Goal: Information Seeking & Learning: Compare options

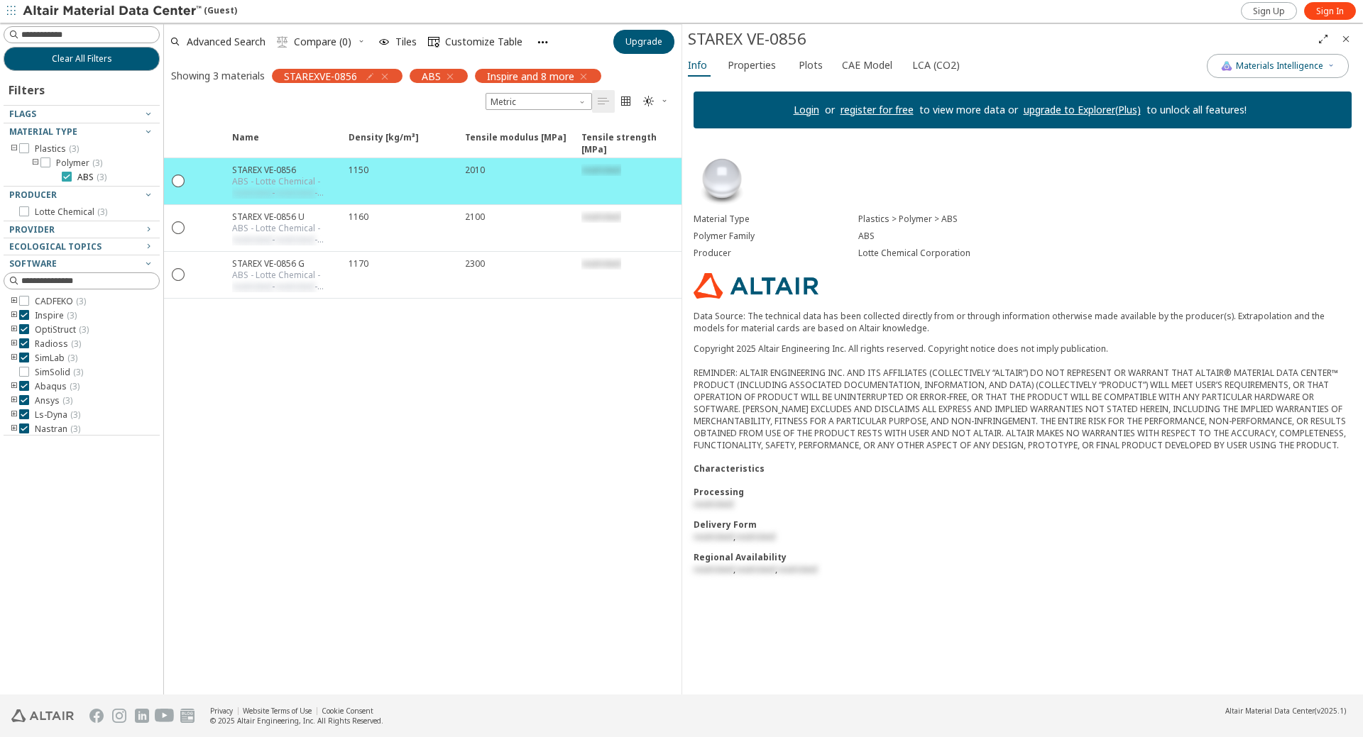
click at [72, 176] on label "ABS ( 3 )" at bounding box center [84, 177] width 45 height 11
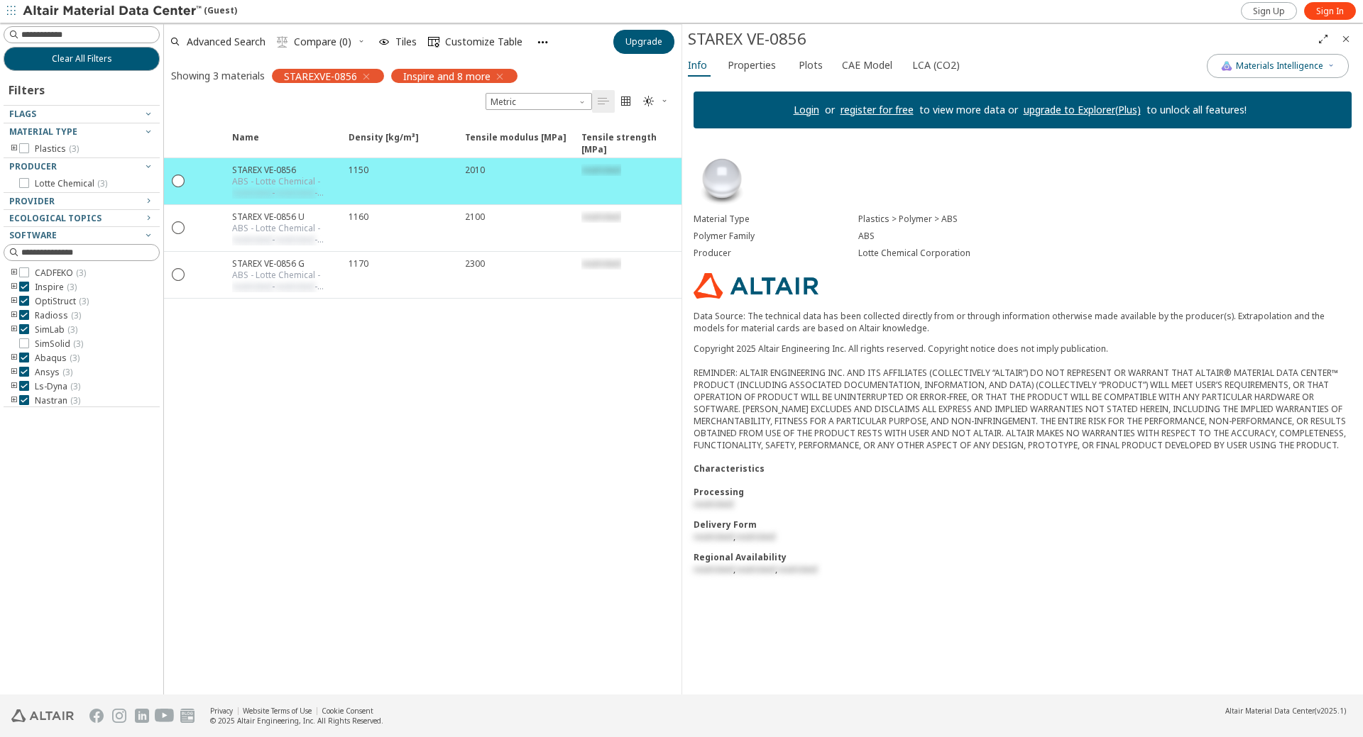
click at [15, 148] on icon "toogle group" at bounding box center [14, 148] width 10 height 11
click at [36, 163] on icon "toogle group" at bounding box center [36, 163] width 10 height 11
click at [61, 55] on span "Clear All Filters" at bounding box center [82, 58] width 60 height 11
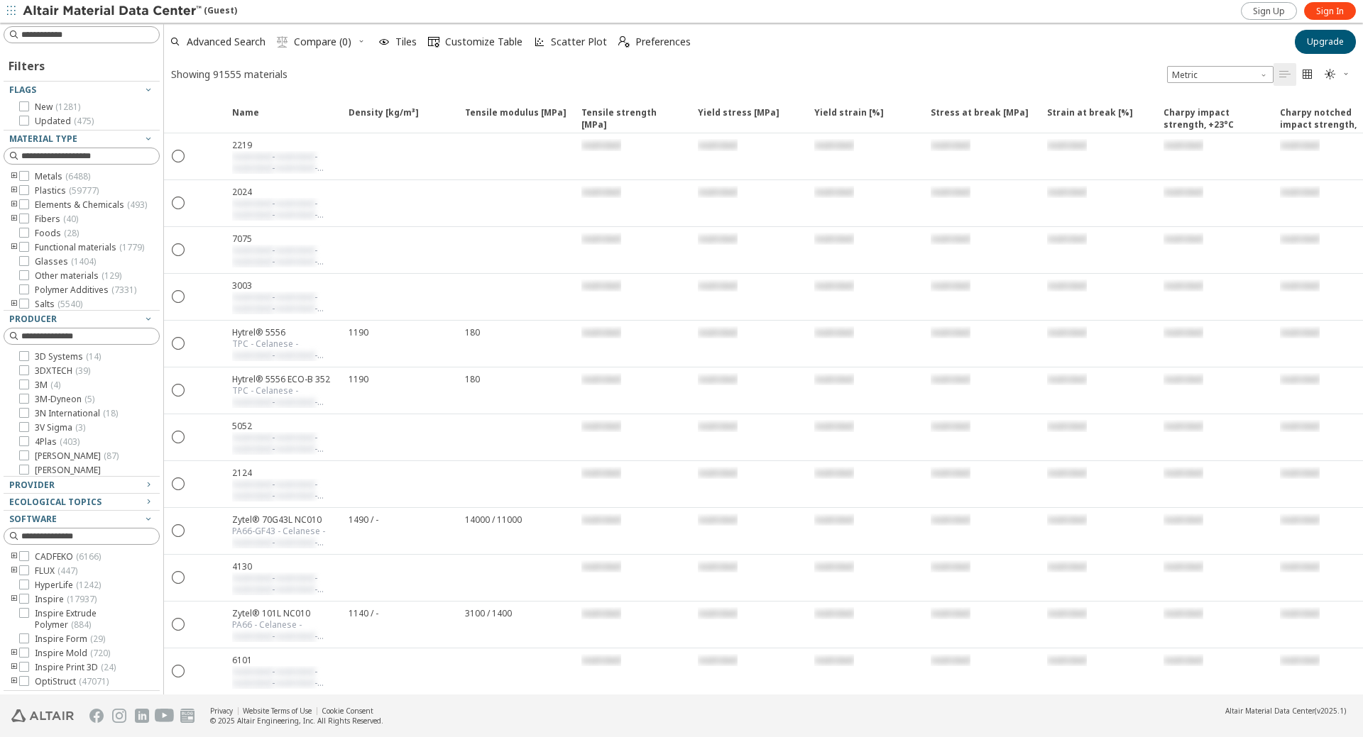
click at [14, 191] on icon "toogle group" at bounding box center [14, 190] width 10 height 11
click at [36, 205] on icon "toogle group" at bounding box center [36, 204] width 10 height 11
click at [67, 219] on icon at bounding box center [67, 219] width 10 height 10
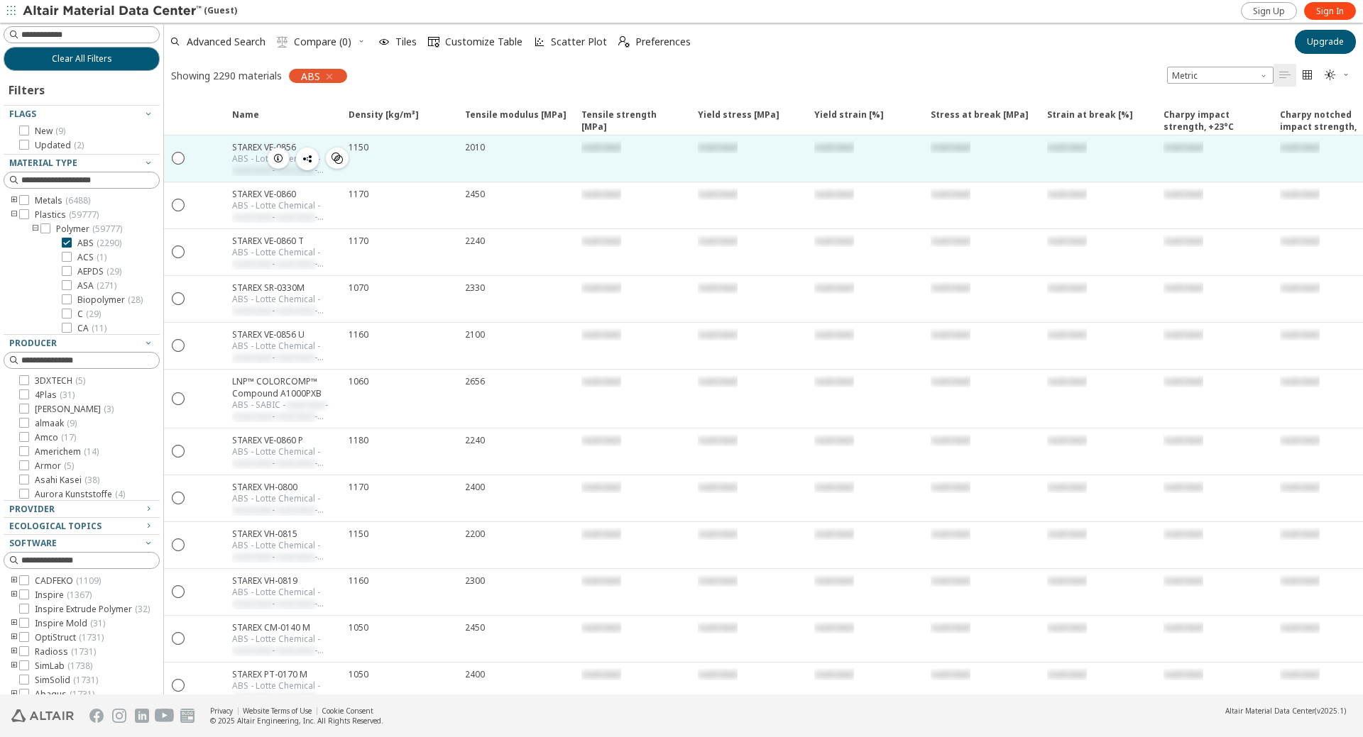
click at [283, 159] on icon "button" at bounding box center [278, 158] width 11 height 11
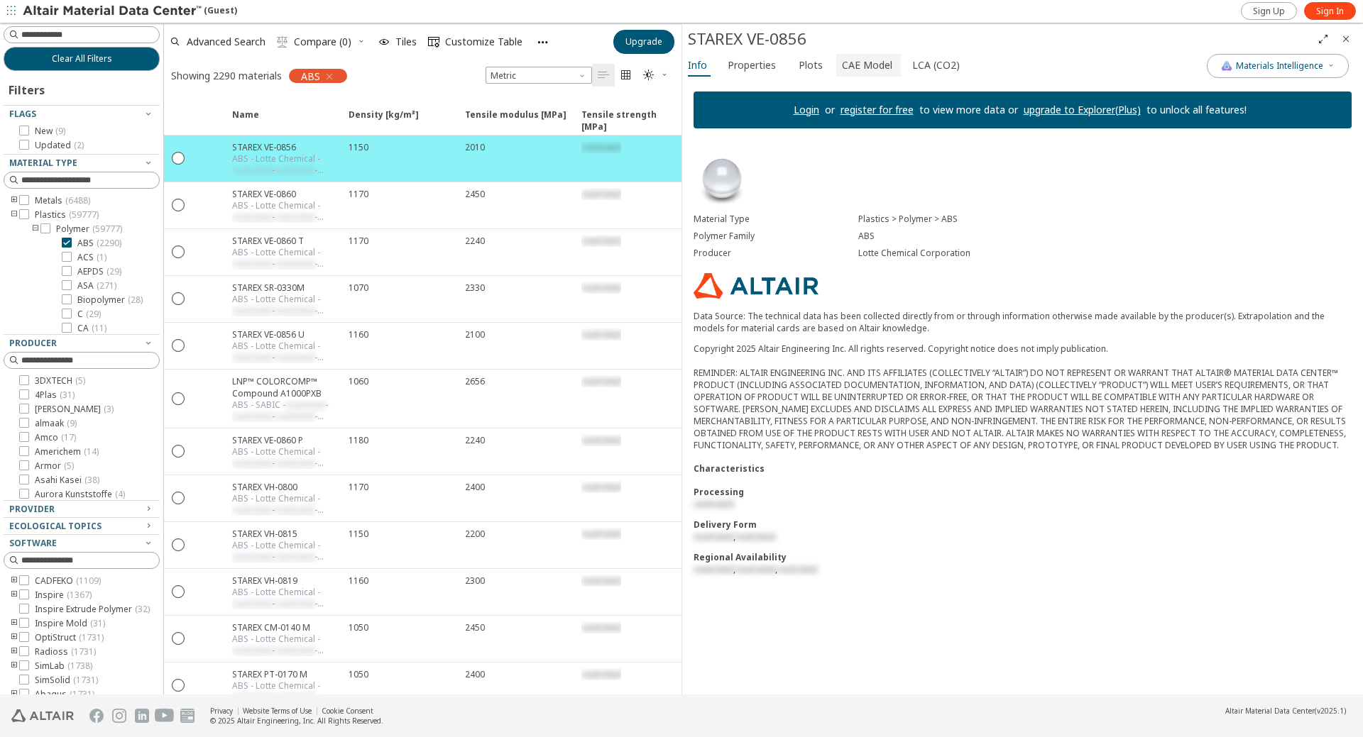
click at [857, 65] on span "CAE Model" at bounding box center [867, 65] width 50 height 23
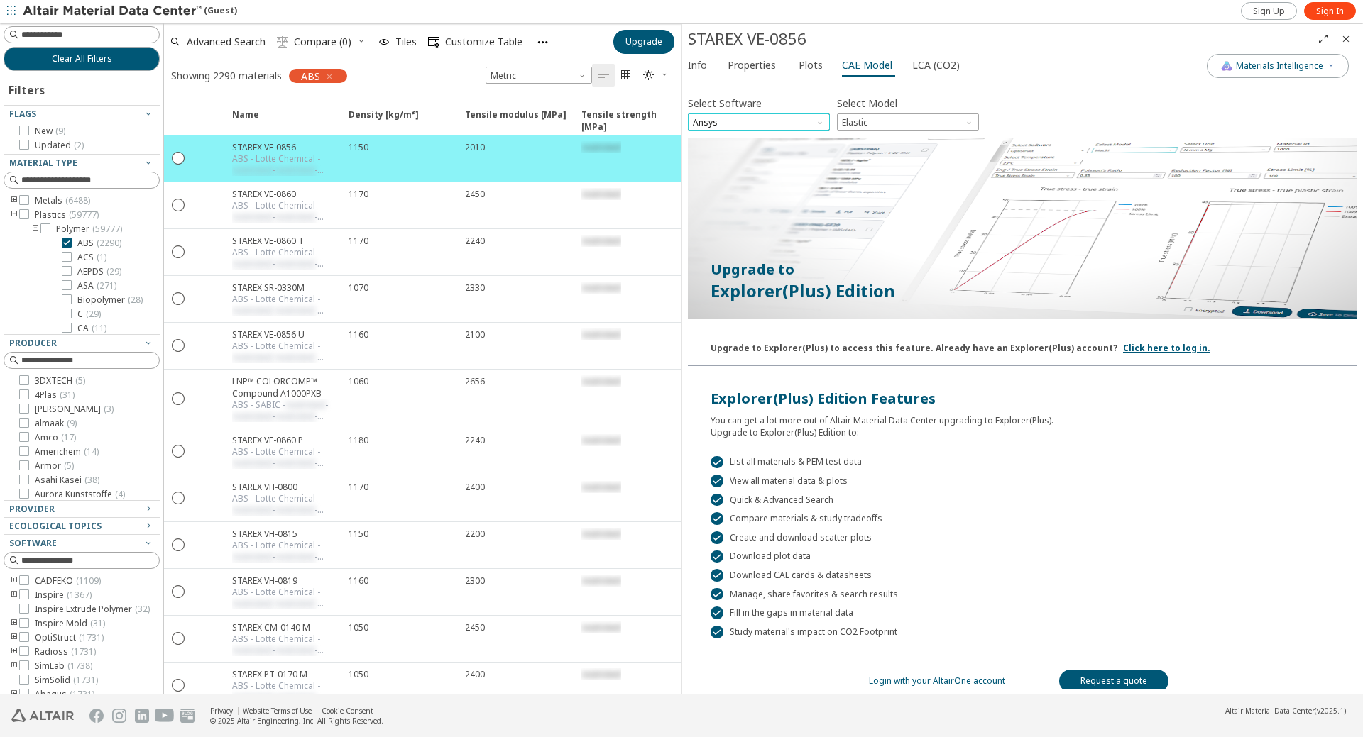
click at [777, 120] on span "Ansys" at bounding box center [759, 122] width 142 height 17
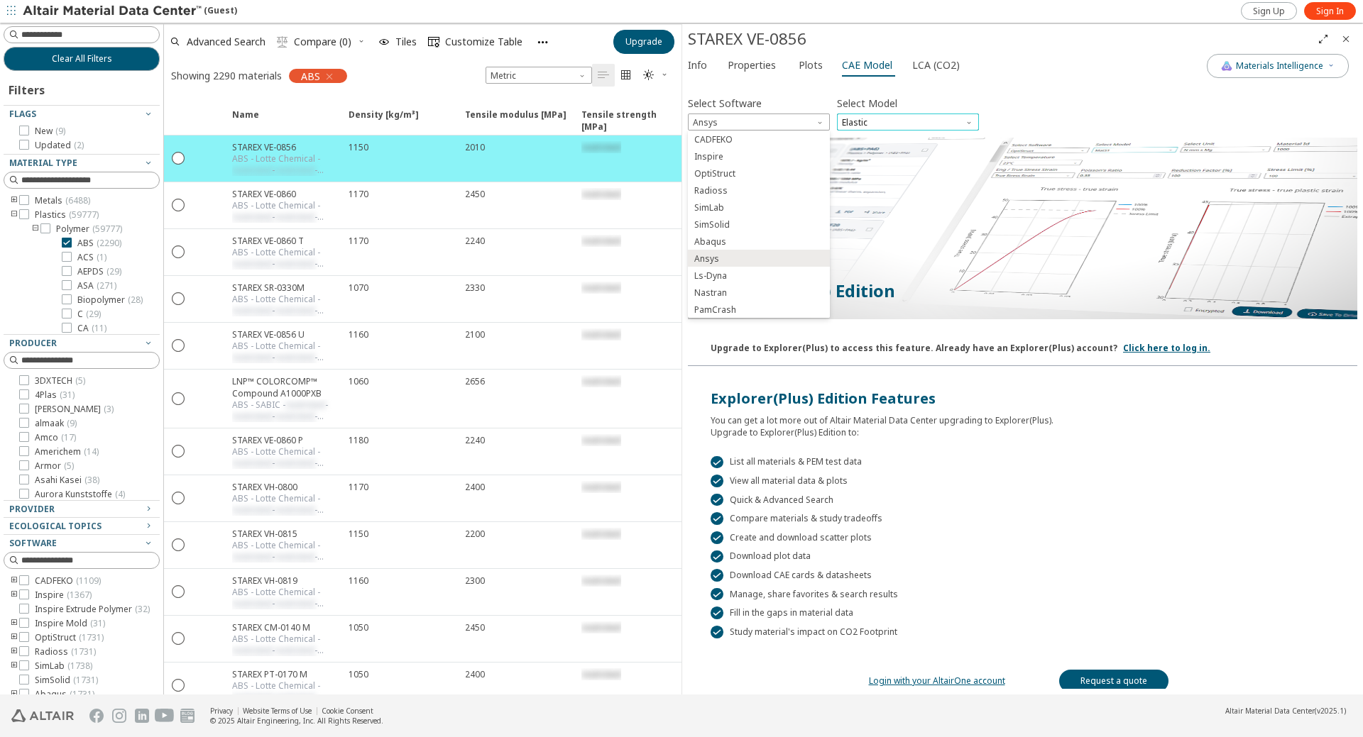
click at [859, 116] on span "Elastic" at bounding box center [908, 122] width 142 height 17
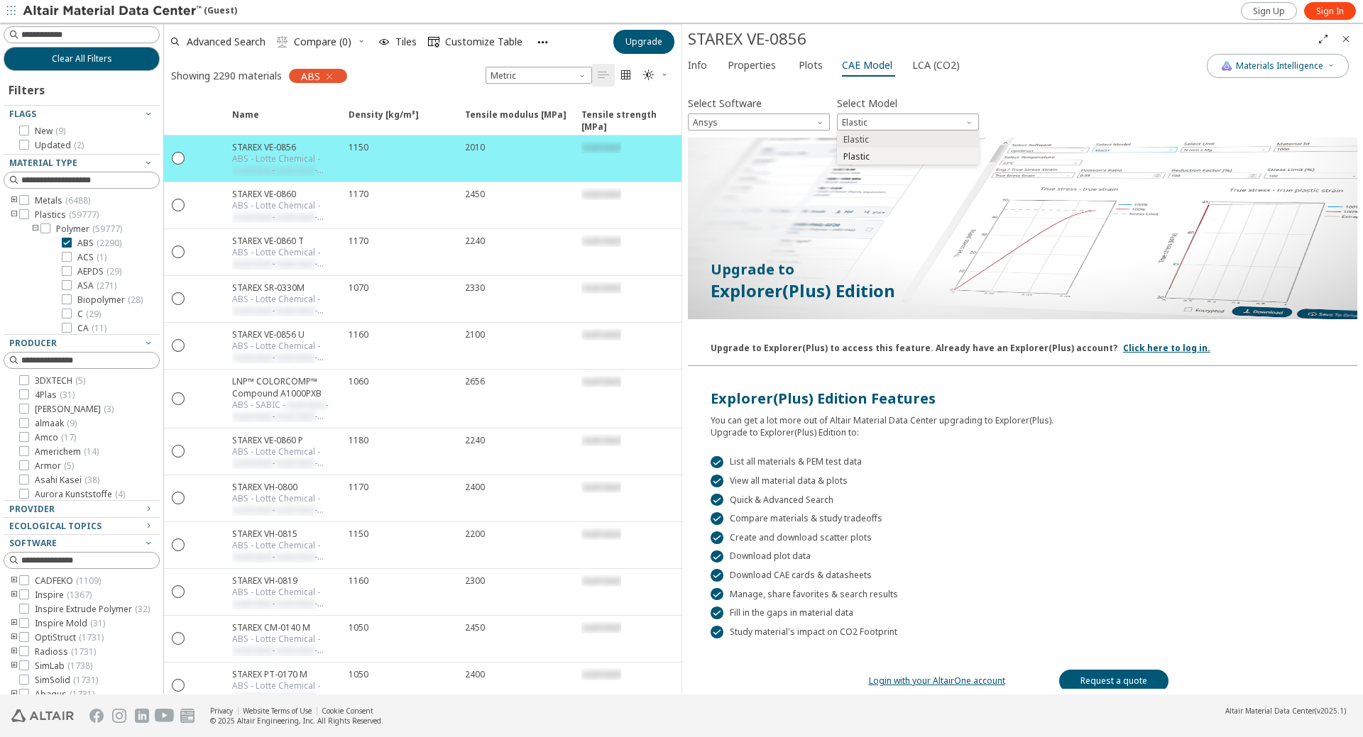
click at [872, 155] on span "Plastic" at bounding box center [908, 157] width 131 height 10
click at [879, 118] on span "Plastic" at bounding box center [908, 122] width 142 height 17
click at [927, 63] on span "LCA (CO2)" at bounding box center [936, 65] width 48 height 23
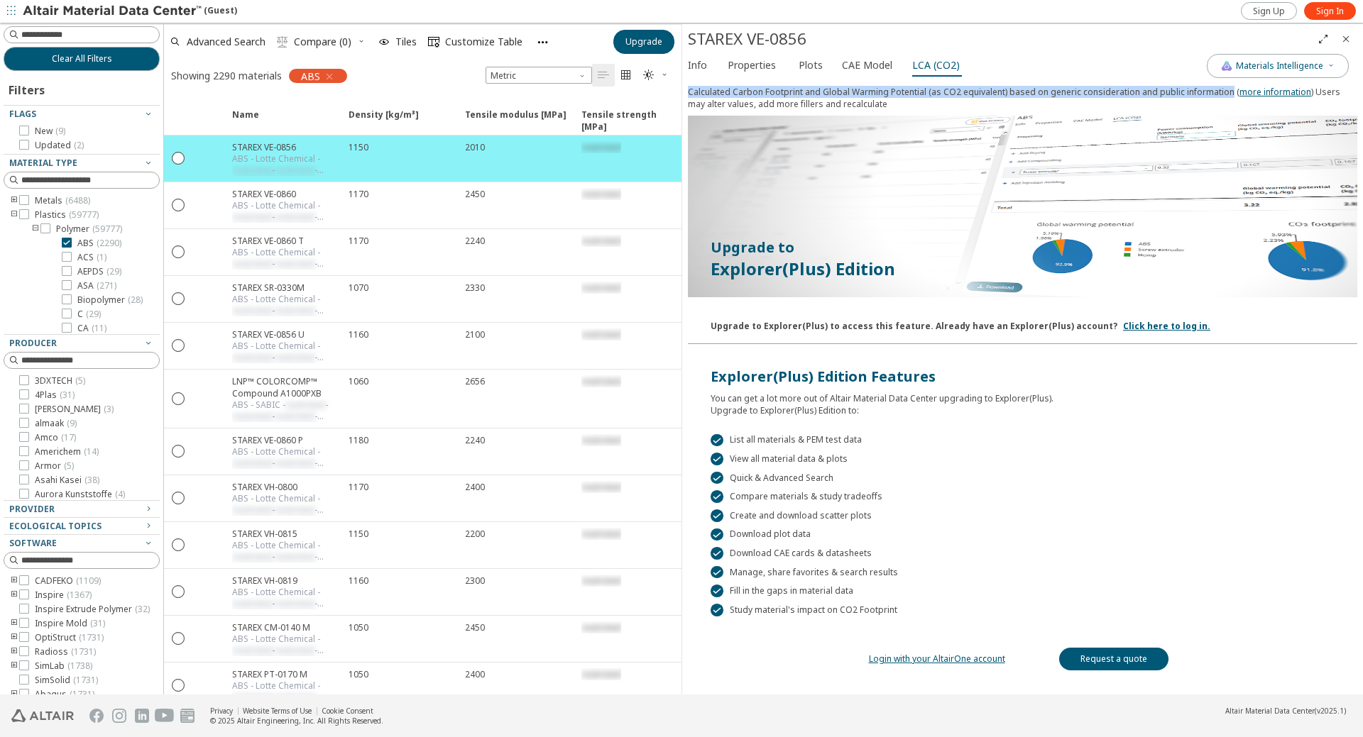
drag, startPoint x: 690, startPoint y: 92, endPoint x: 1223, endPoint y: 88, distance: 533.1
click at [1223, 88] on div "Calculated Carbon Footprint and Global Warming Potential (as CO2 equivalent) ba…" at bounding box center [1022, 101] width 669 height 30
click at [1312, 65] on span "Materials Intelligence" at bounding box center [1279, 65] width 87 height 11
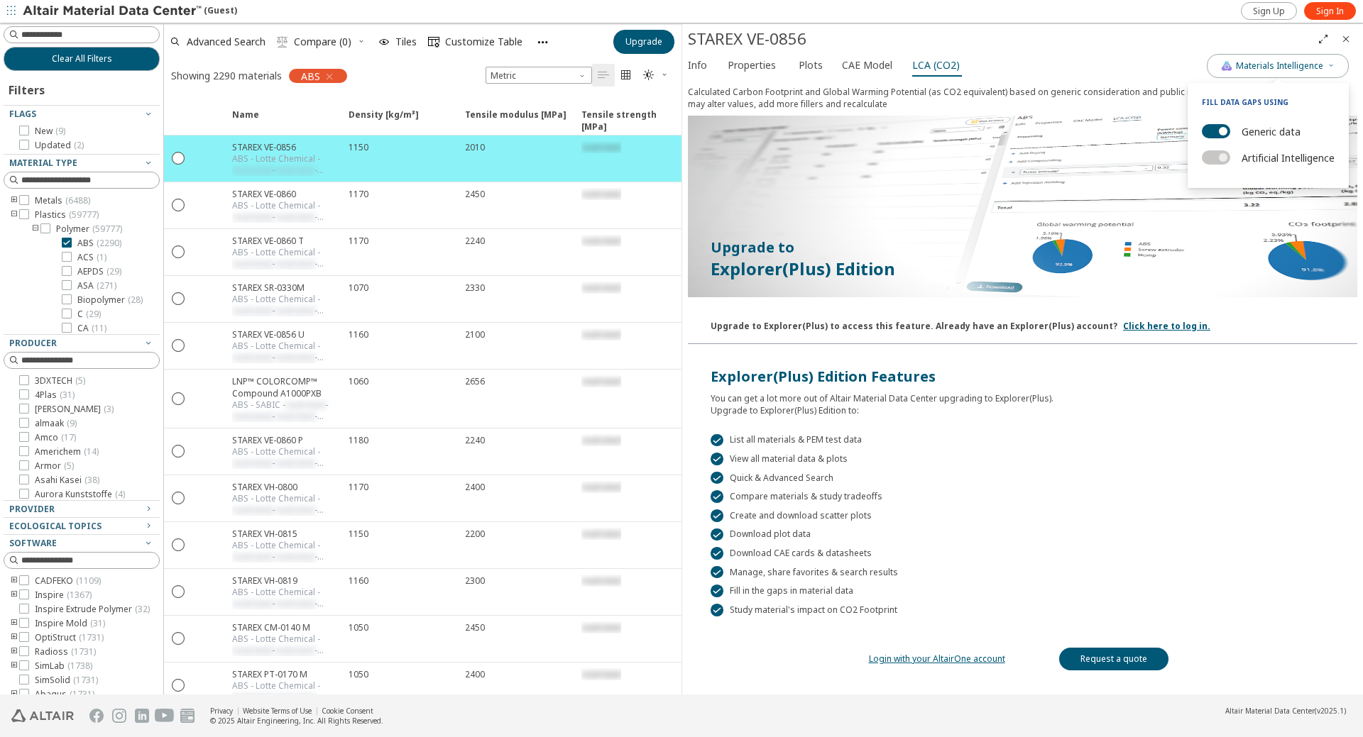
click at [1040, 57] on div "Info Properties Plots CAE Model LCA (CO2)" at bounding box center [944, 67] width 525 height 26
click at [1273, 10] on span "Sign Up" at bounding box center [1269, 11] width 32 height 11
click at [756, 68] on span "Properties" at bounding box center [752, 65] width 48 height 23
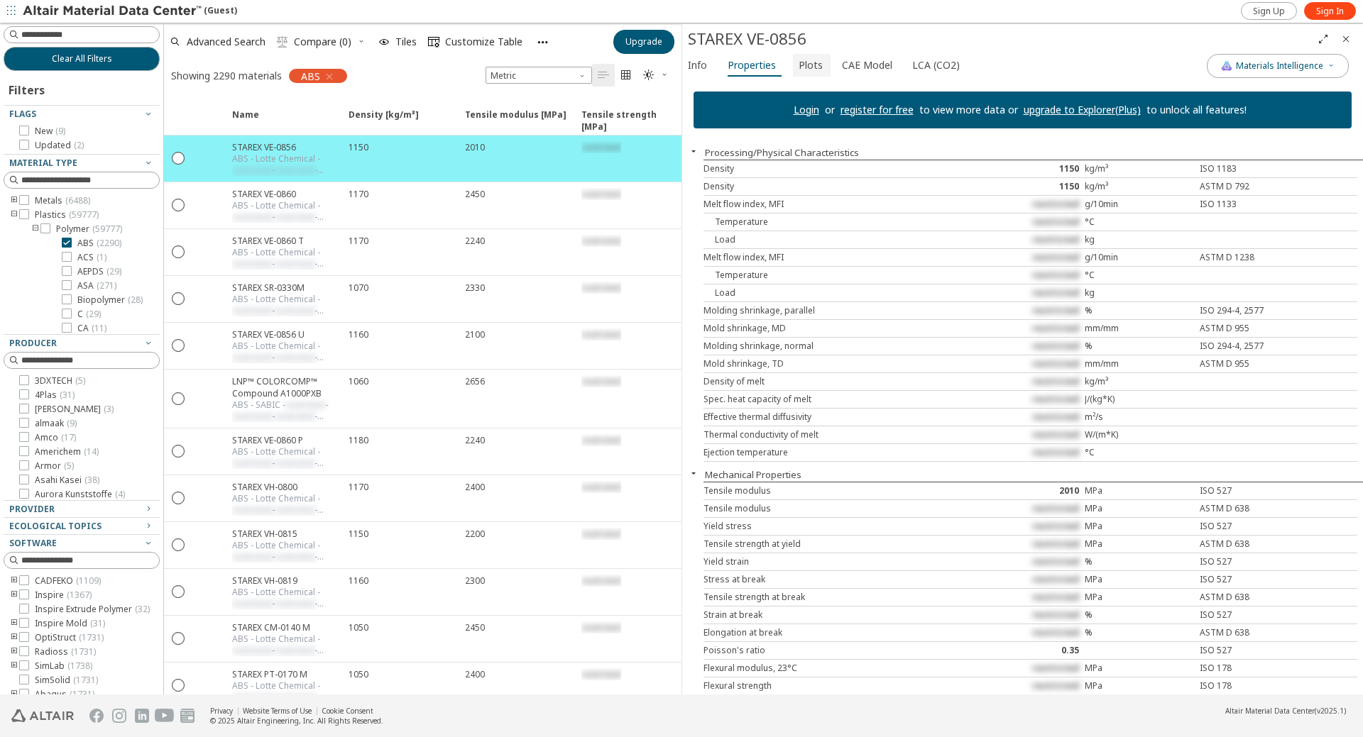
click at [801, 61] on span "Plots" at bounding box center [811, 65] width 24 height 23
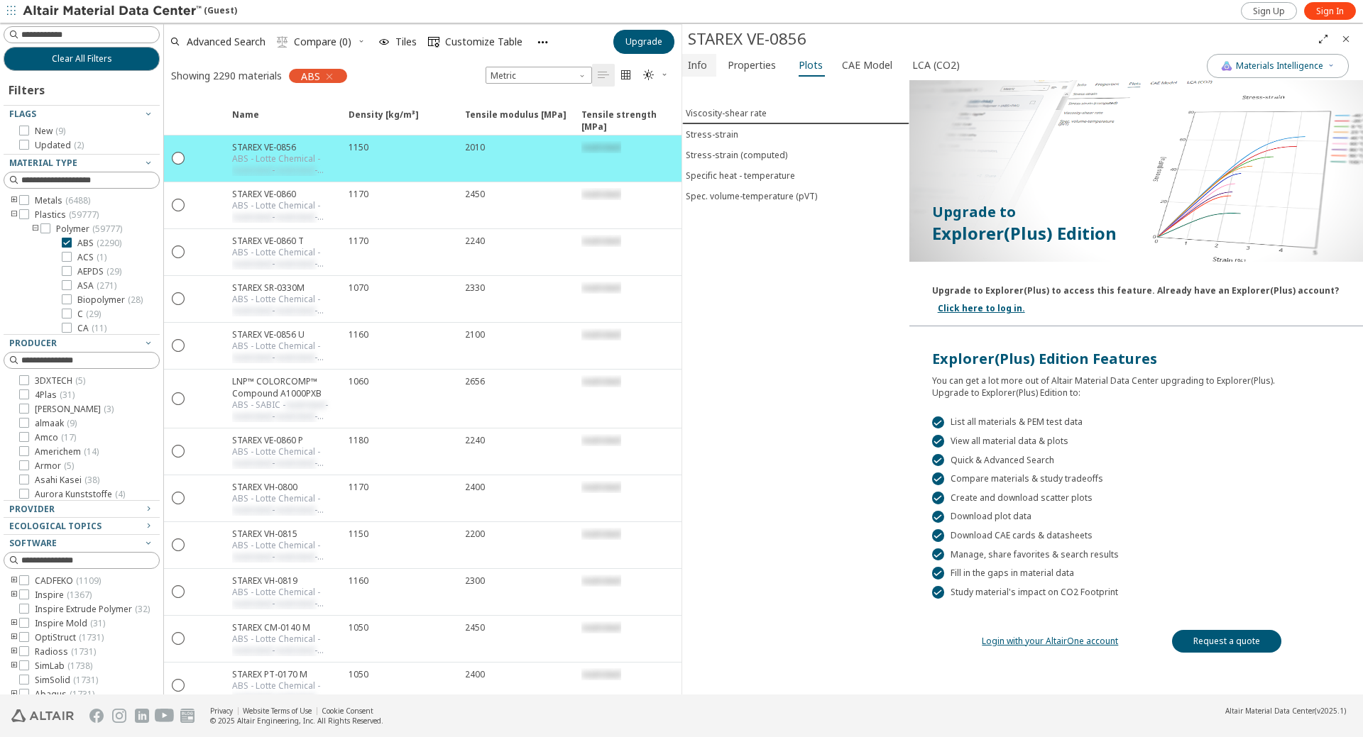
click at [691, 69] on span "Info" at bounding box center [697, 65] width 19 height 23
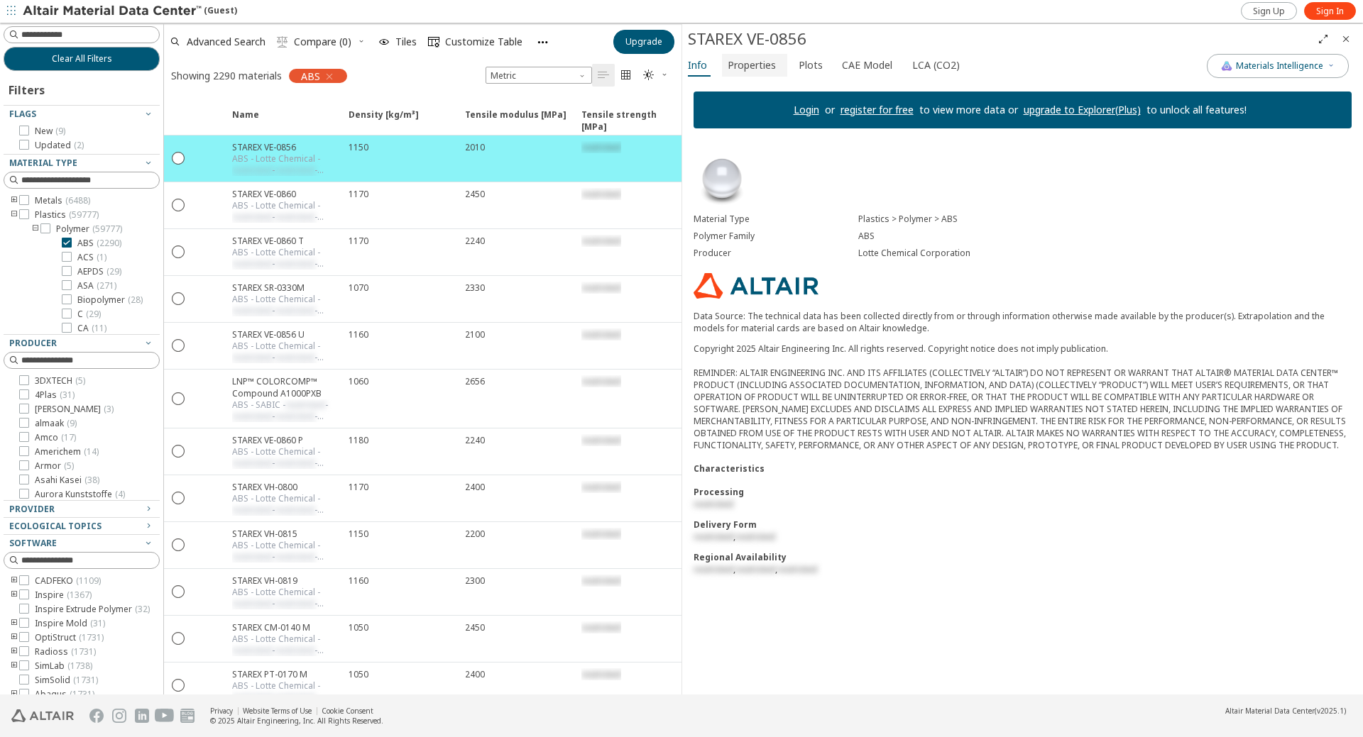
click at [739, 65] on span "Properties" at bounding box center [752, 65] width 48 height 23
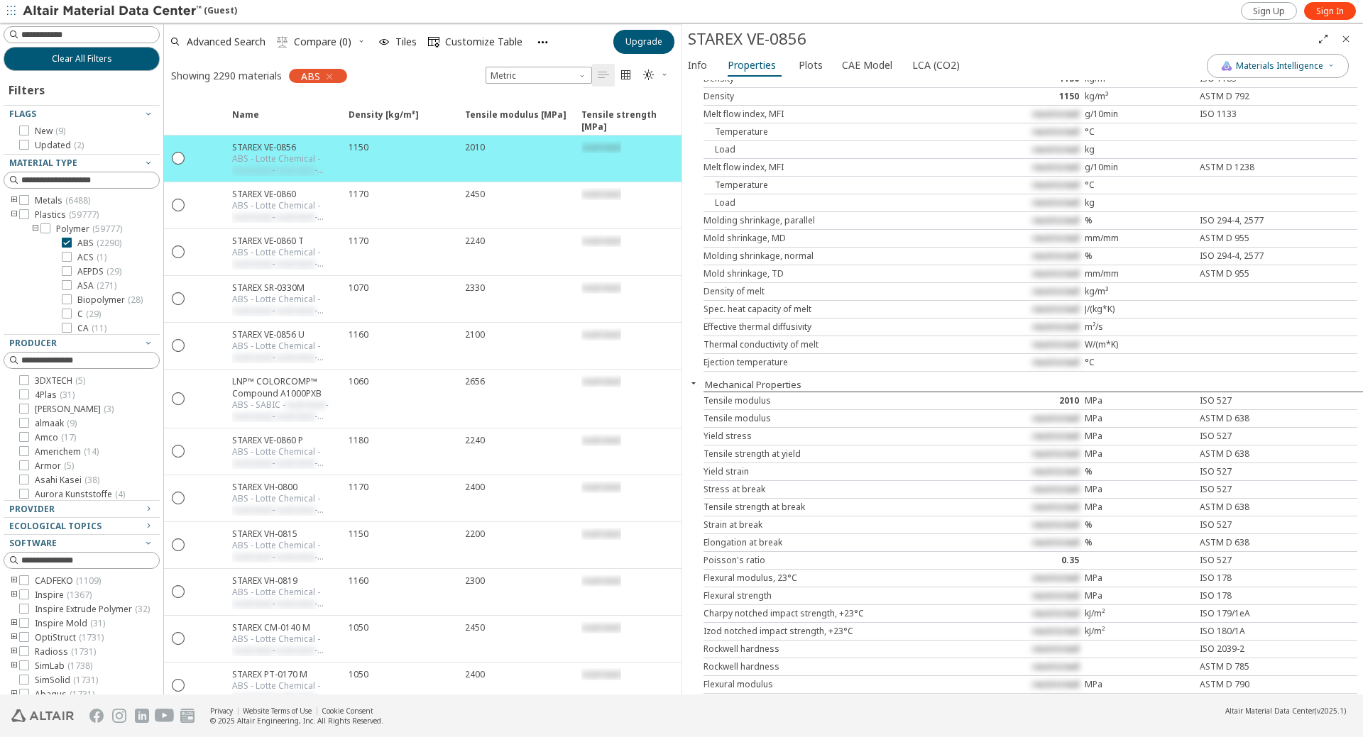
scroll to position [71, 0]
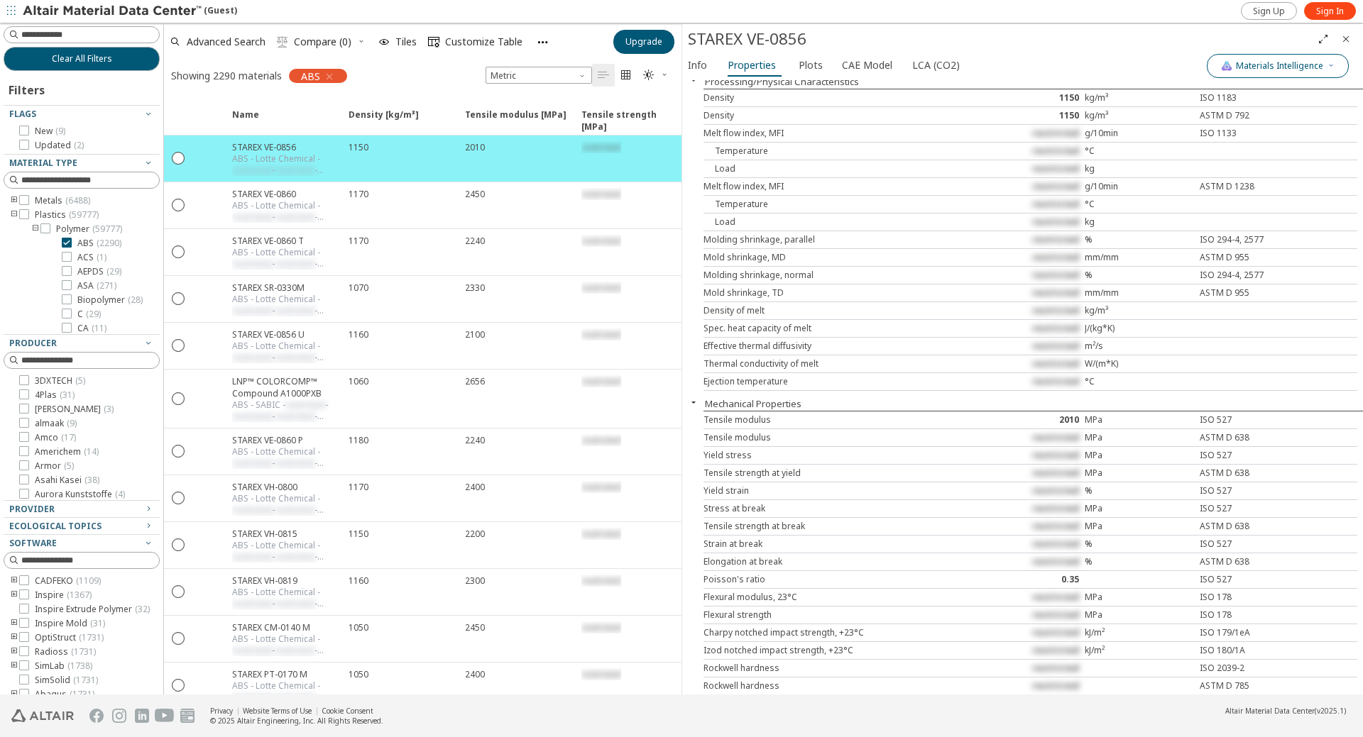
click at [1275, 73] on button "Materials Intelligence" at bounding box center [1278, 66] width 142 height 24
click at [812, 68] on span "Plots" at bounding box center [811, 65] width 24 height 23
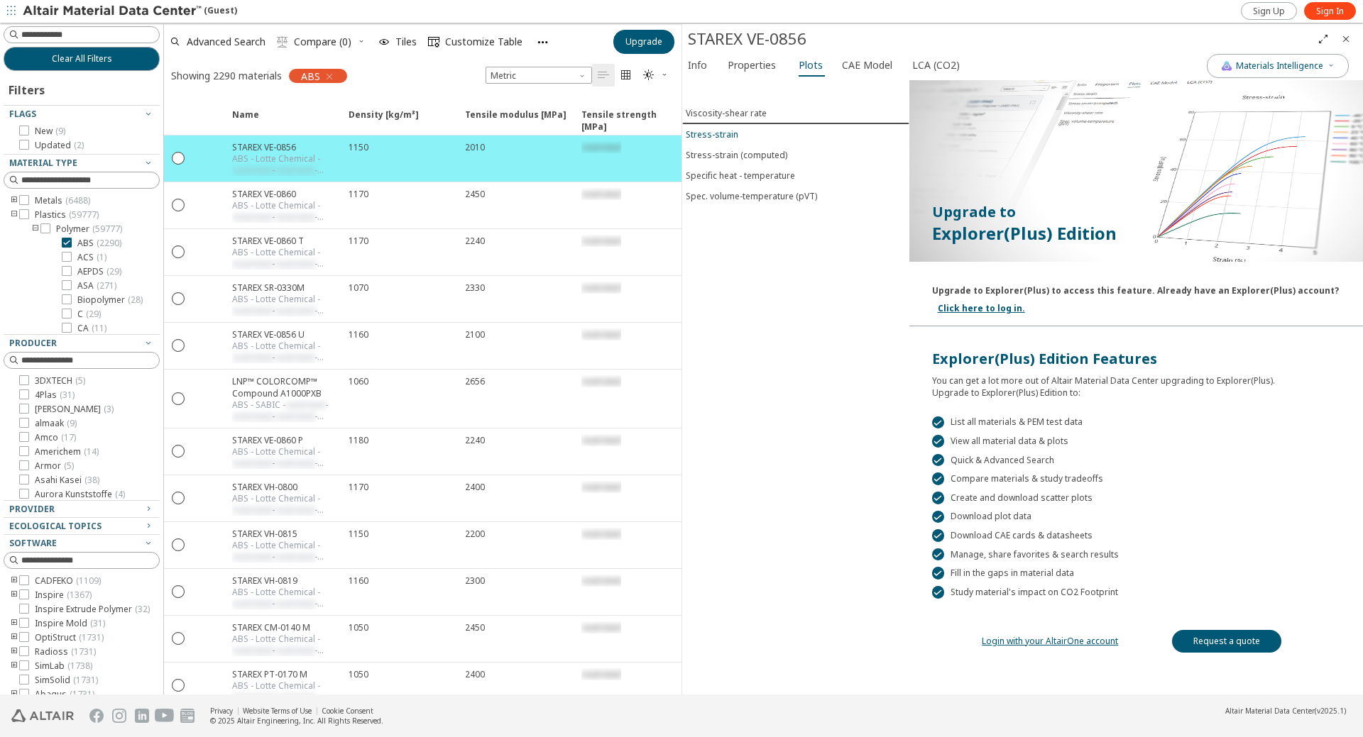
click at [728, 133] on div "Stress-strain" at bounding box center [712, 134] width 53 height 12
click at [733, 110] on div "Viscosity-shear rate" at bounding box center [726, 113] width 81 height 12
click at [703, 65] on span "Info" at bounding box center [697, 65] width 19 height 23
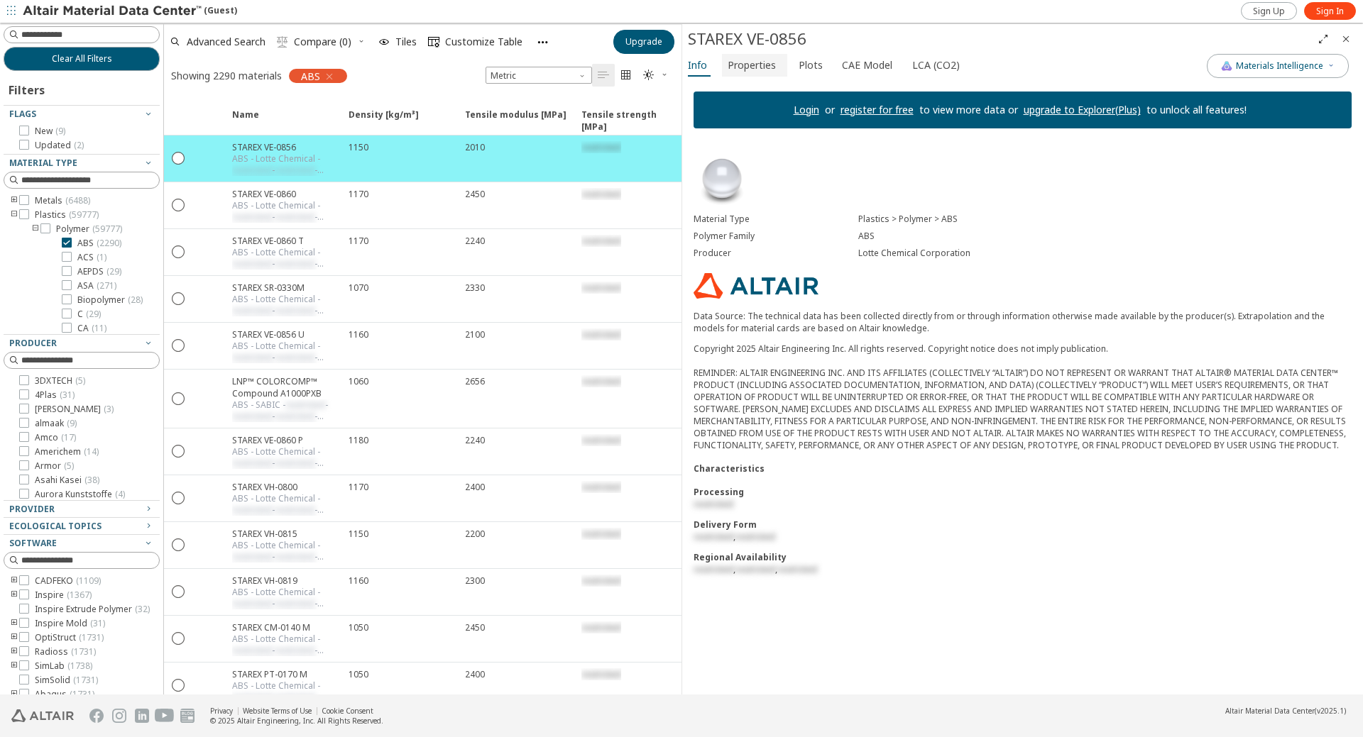
click at [754, 62] on span "Properties" at bounding box center [752, 65] width 48 height 23
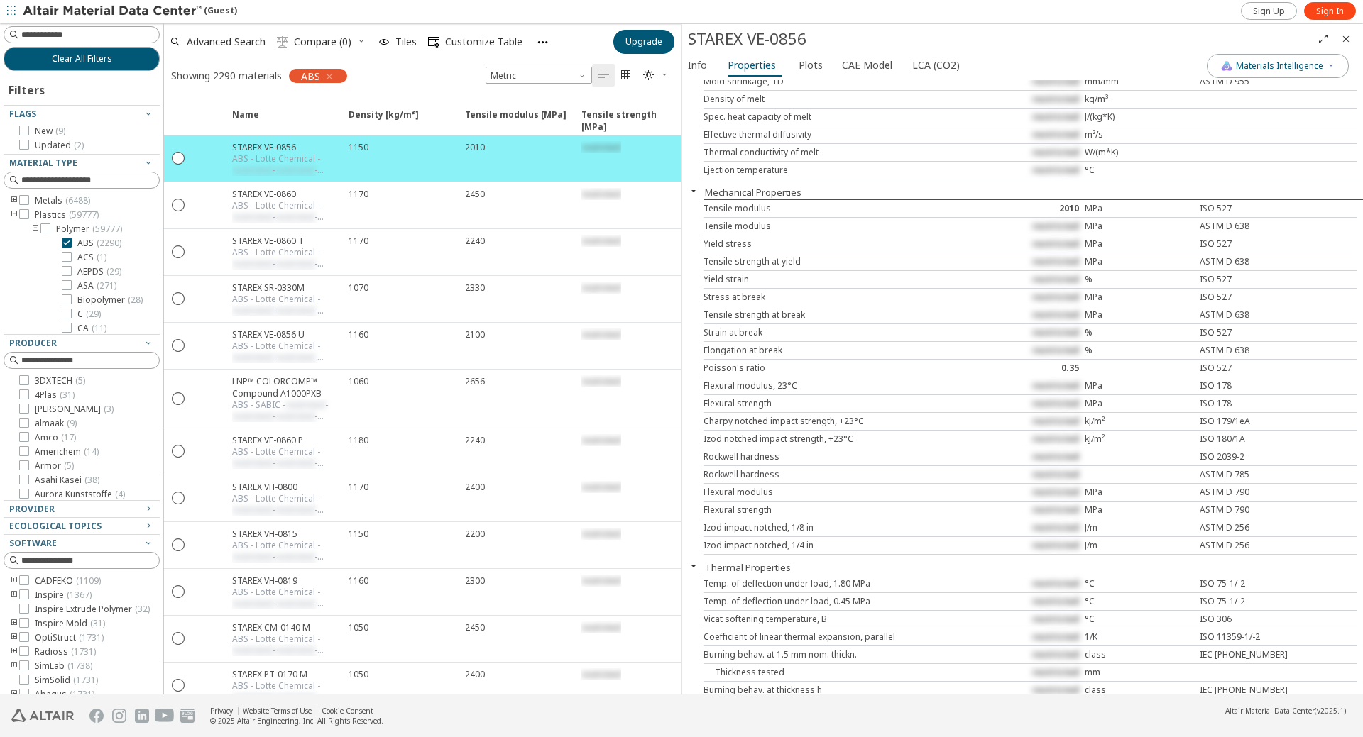
scroll to position [0, 0]
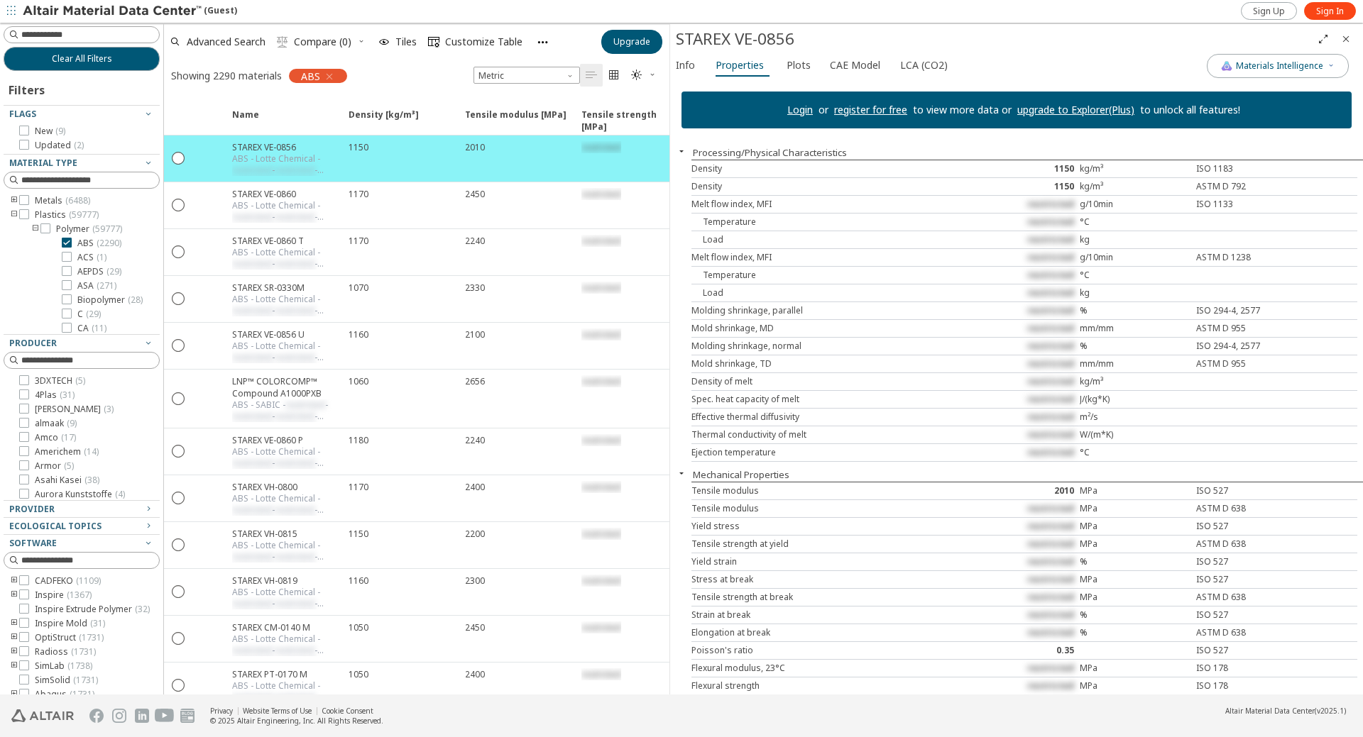
click at [335, 41] on span "Compare (0)" at bounding box center [322, 42] width 57 height 10
click at [184, 160] on icon "" at bounding box center [178, 157] width 13 height 13
click at [341, 43] on span "Compare (1)" at bounding box center [322, 42] width 57 height 10
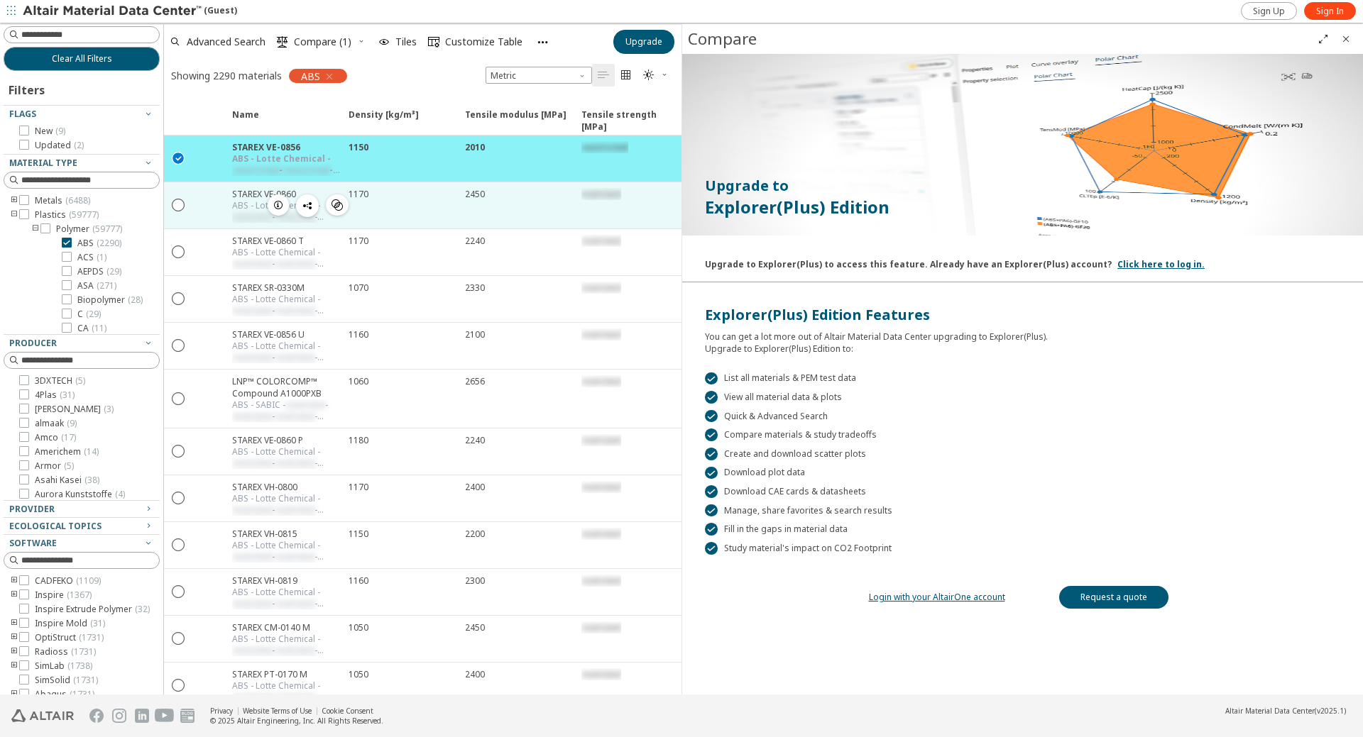
click at [177, 212] on div " " at bounding box center [178, 205] width 28 height 26
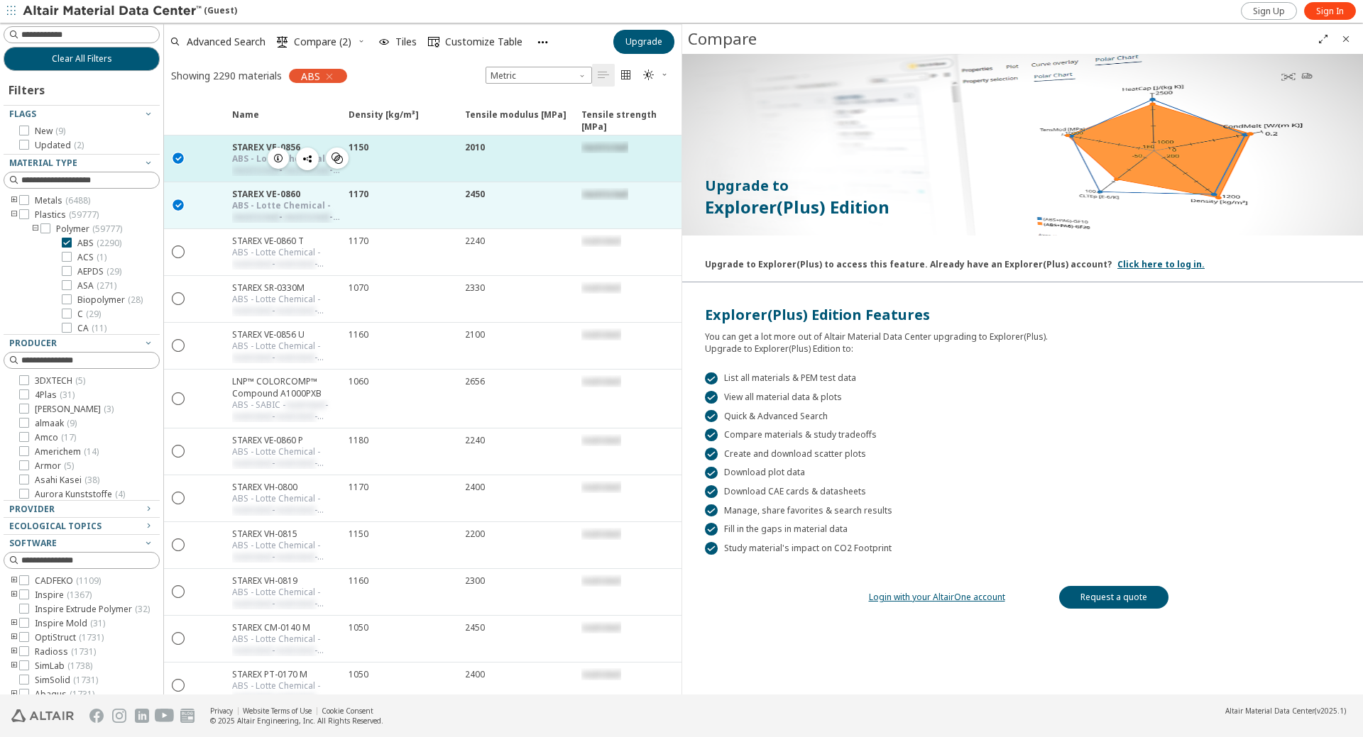
click at [223, 155] on div at bounding box center [207, 159] width 31 height 46
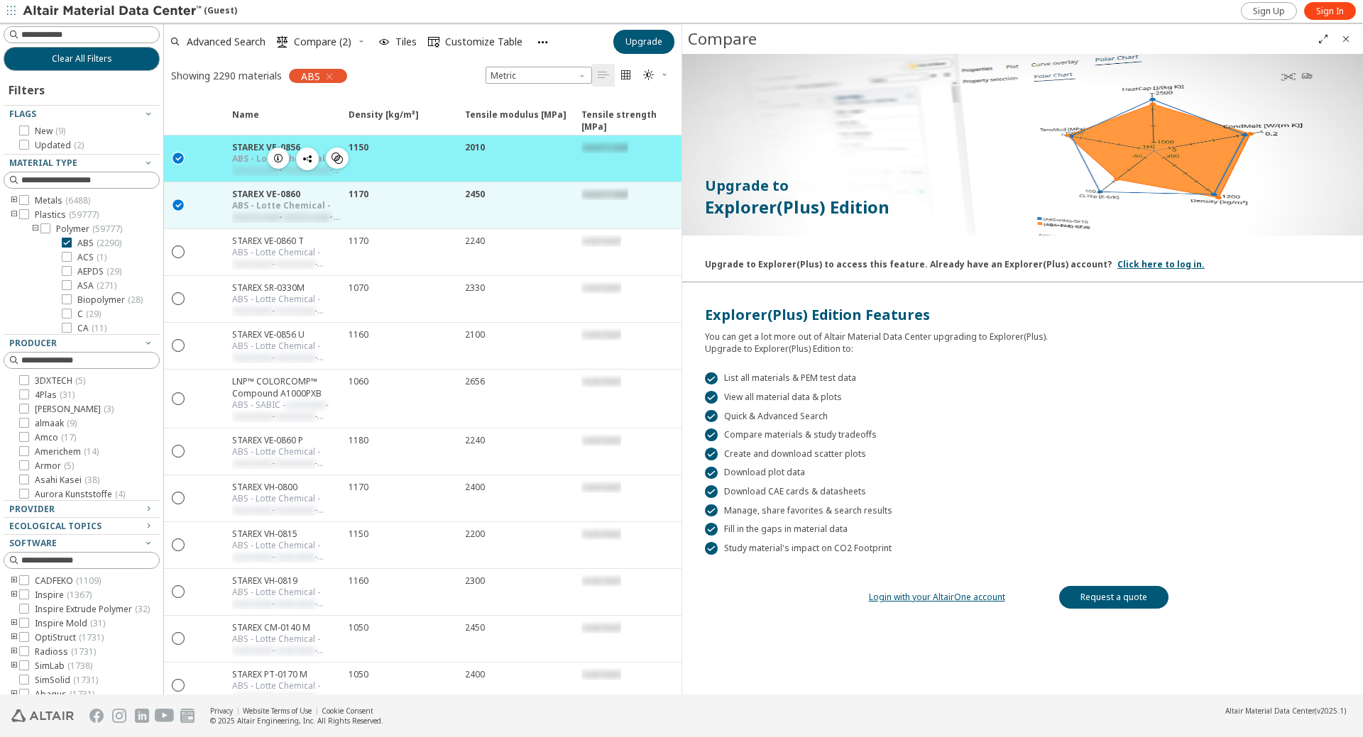
click at [337, 155] on icon "" at bounding box center [336, 158] width 11 height 11
click at [425, 183] on span "Similar Mechanical Properties" at bounding box center [400, 181] width 136 height 23
